Goal: Task Accomplishment & Management: Manage account settings

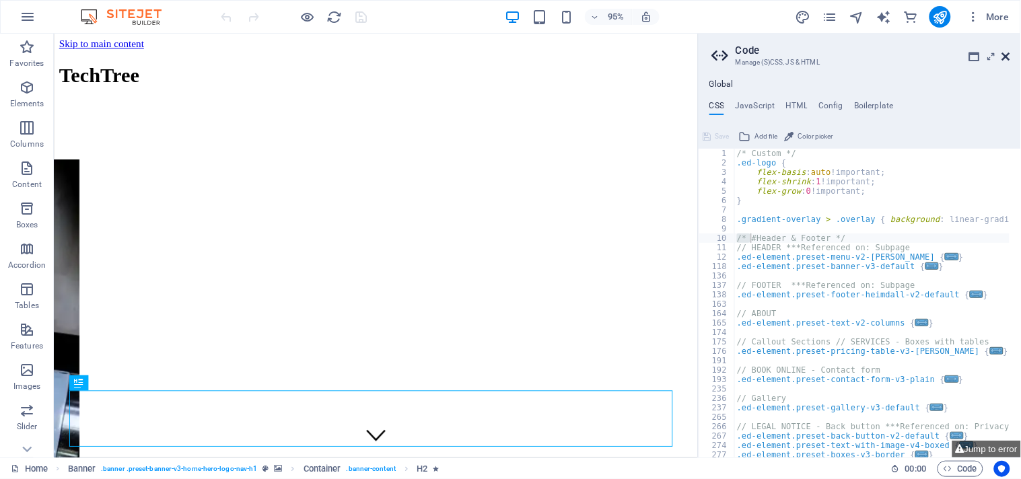
click at [1008, 57] on icon at bounding box center [1006, 56] width 8 height 11
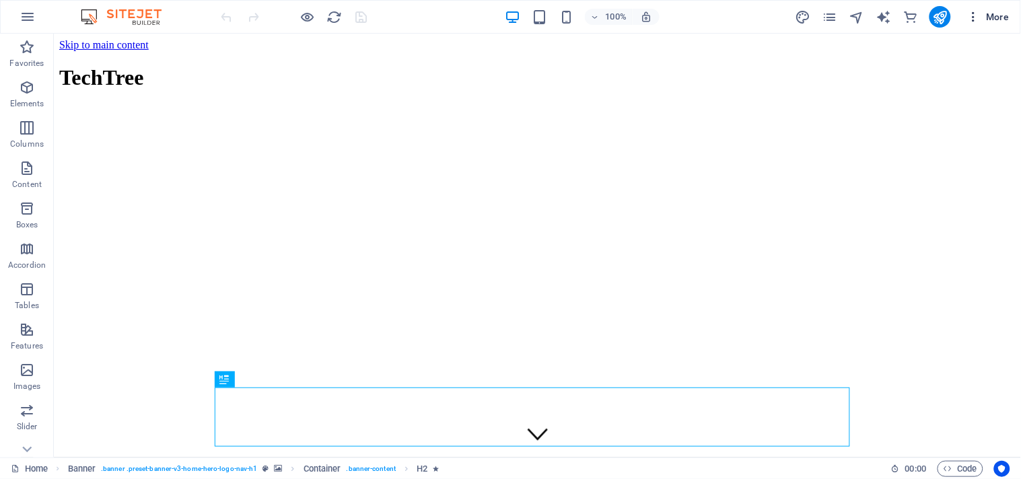
click at [967, 12] on icon "button" at bounding box center [973, 16] width 13 height 13
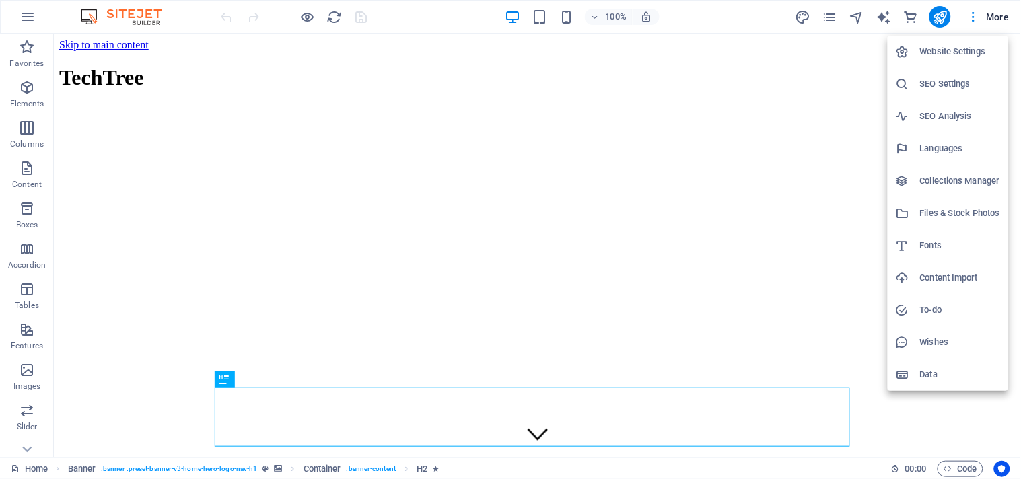
click at [948, 53] on h6 "Website Settings" at bounding box center [960, 52] width 80 height 16
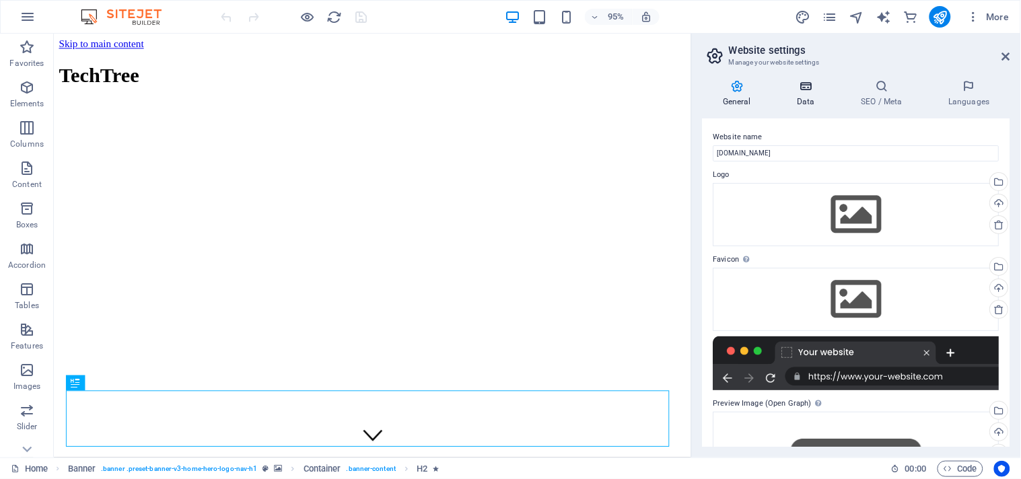
click at [810, 96] on h4 "Data" at bounding box center [809, 93] width 64 height 28
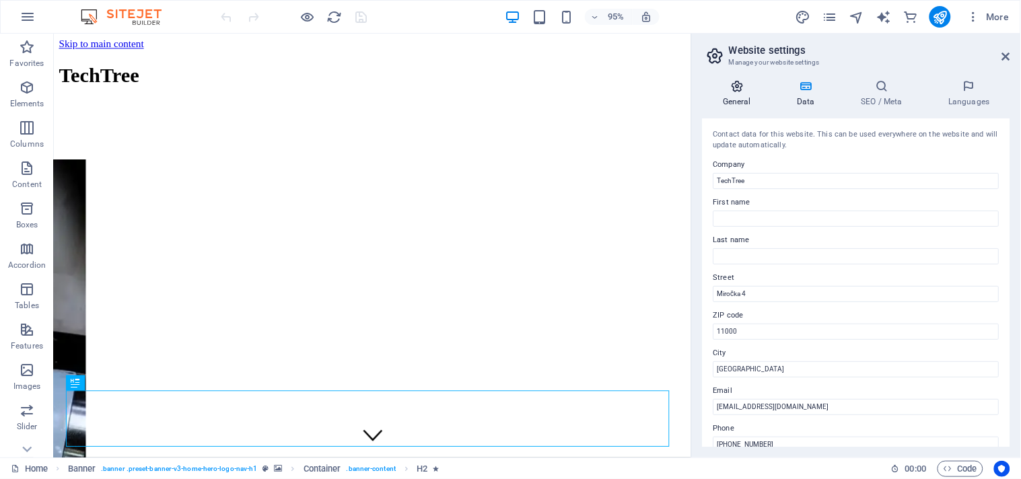
click at [744, 81] on icon at bounding box center [737, 85] width 69 height 13
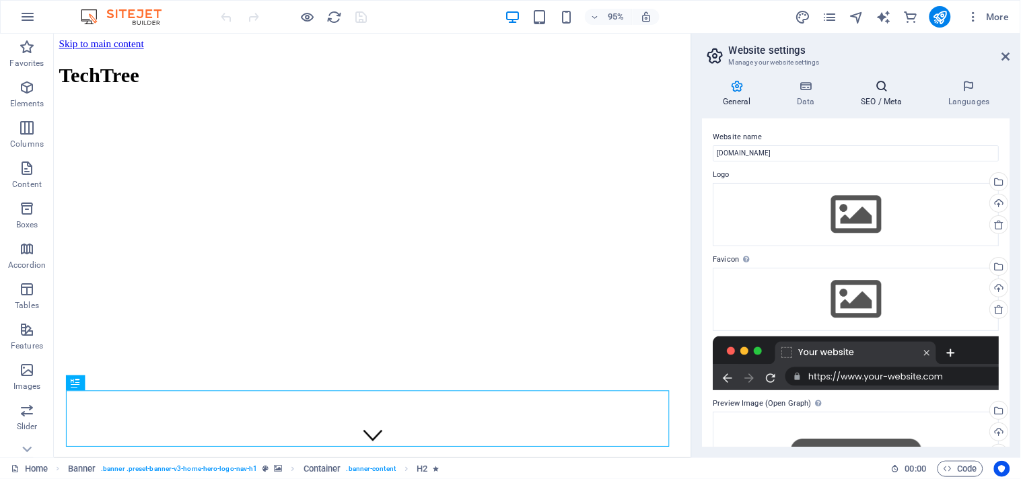
click at [890, 92] on icon at bounding box center [882, 85] width 82 height 13
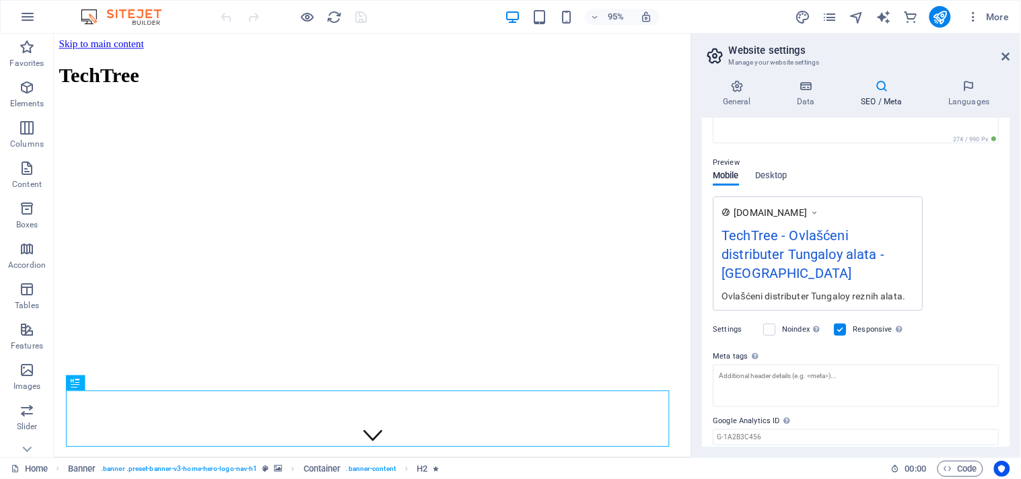
scroll to position [182, 0]
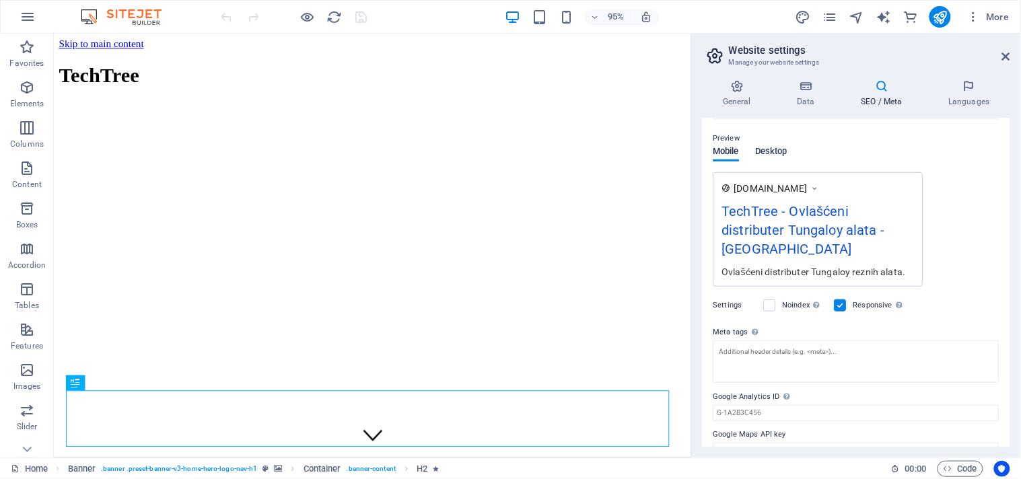
click at [767, 148] on div "Preview Mobile Desktop [DOMAIN_NAME] TechTree - Ovlašćeni distributer Tungaloy …" at bounding box center [857, 203] width 286 height 167
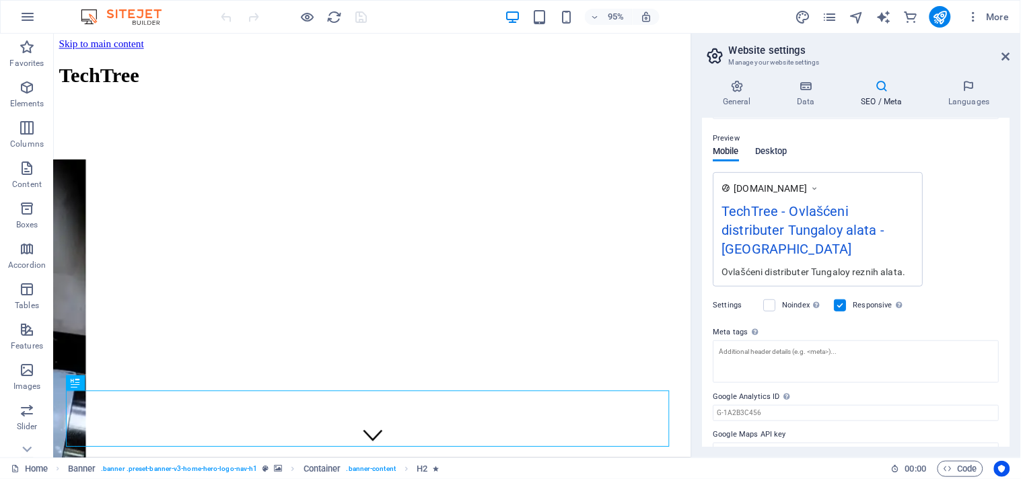
click at [767, 148] on span "Desktop" at bounding box center [772, 152] width 32 height 19
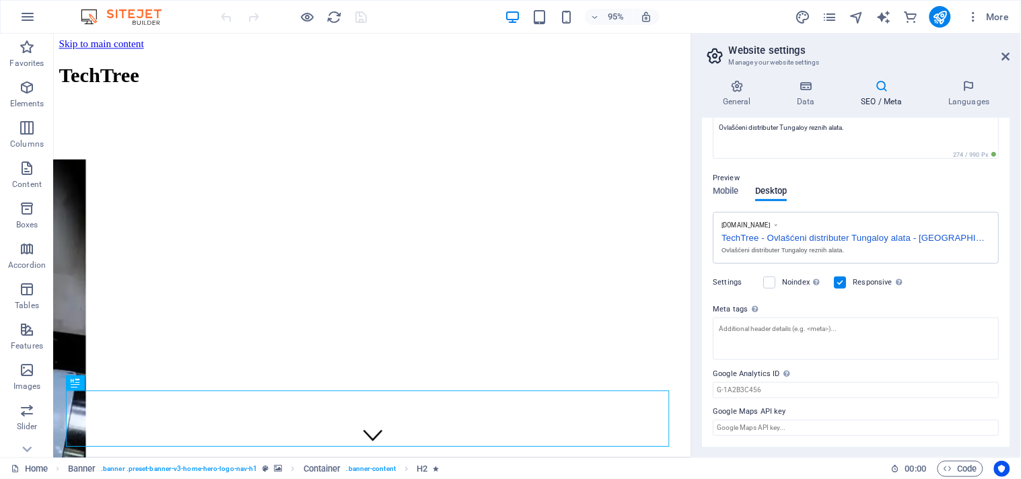
click at [930, 234] on div "TechTree - Ovlašćeni distributer Tungaloy alata - [GEOGRAPHIC_DATA]" at bounding box center [856, 237] width 269 height 14
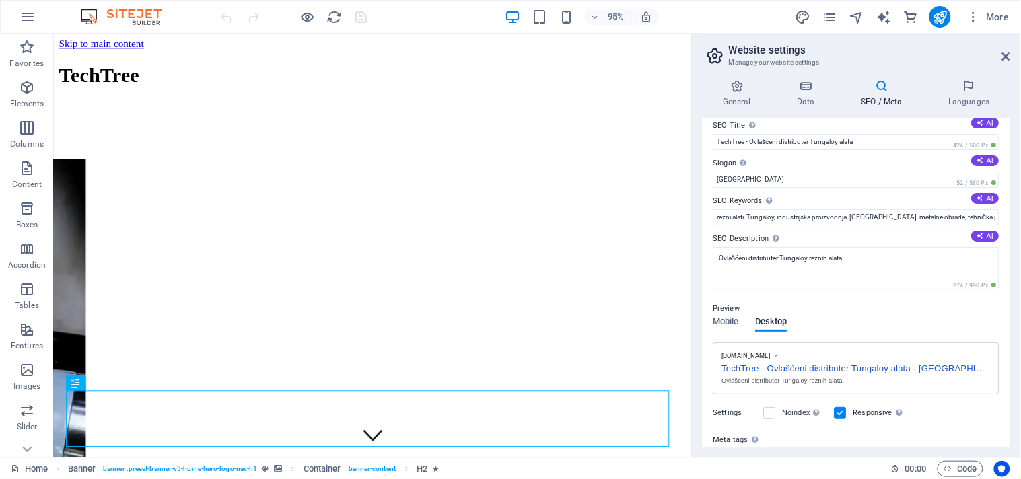
scroll to position [0, 0]
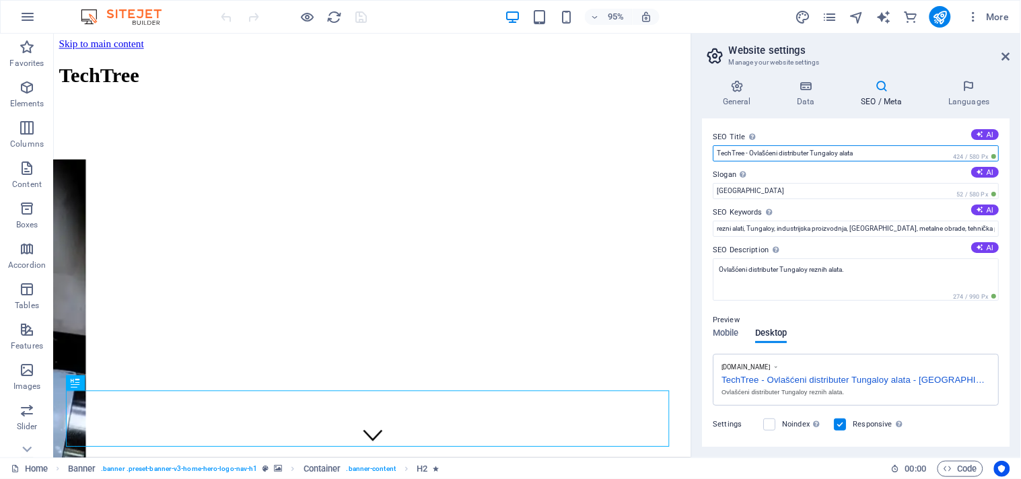
click at [919, 151] on input "TechTree - Ovlašćeni distributer Tungaloy alata" at bounding box center [857, 153] width 286 height 16
click at [980, 92] on icon at bounding box center [969, 85] width 82 height 13
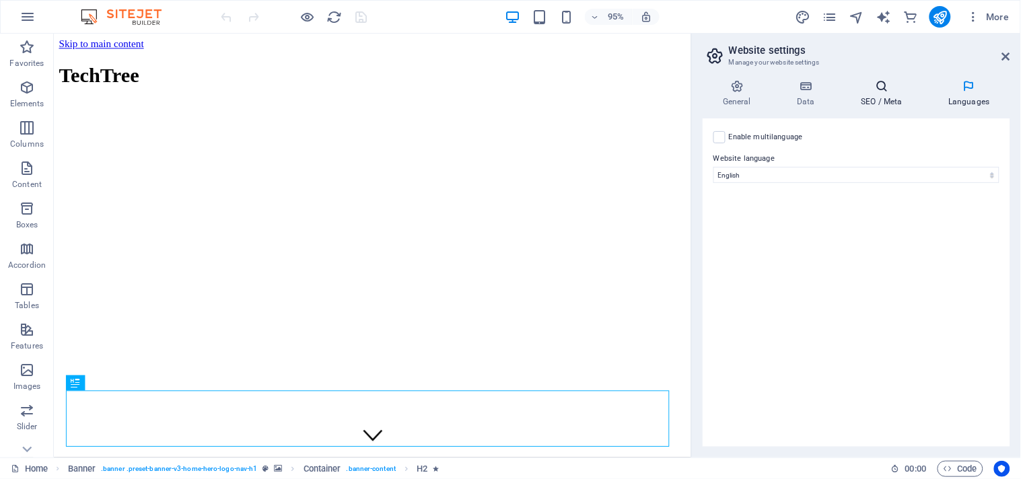
click at [856, 83] on icon at bounding box center [882, 85] width 82 height 13
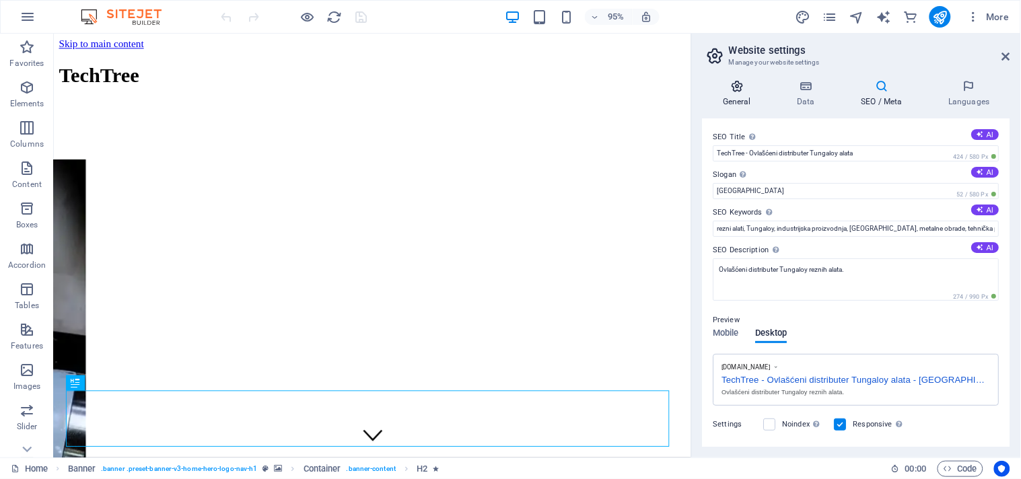
click at [742, 90] on icon at bounding box center [737, 85] width 69 height 13
